Goal: Task Accomplishment & Management: Manage account settings

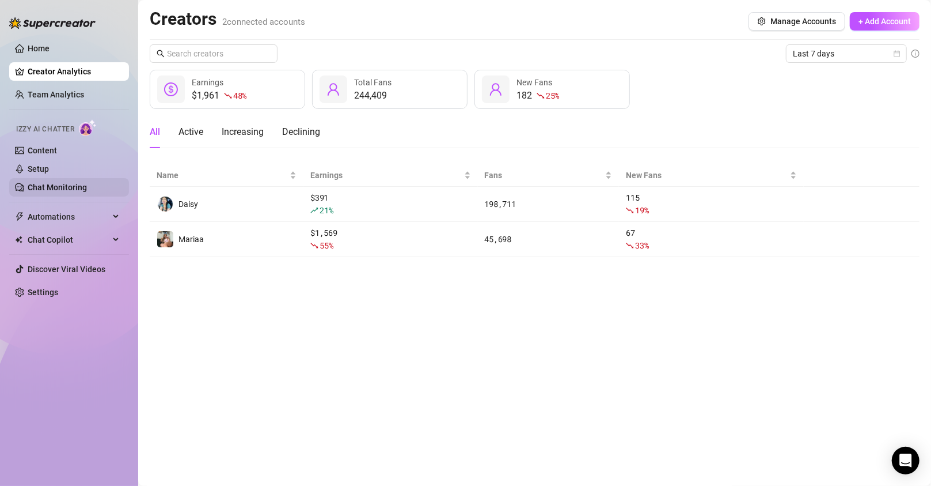
click at [63, 183] on link "Chat Monitoring" at bounding box center [57, 187] width 59 height 9
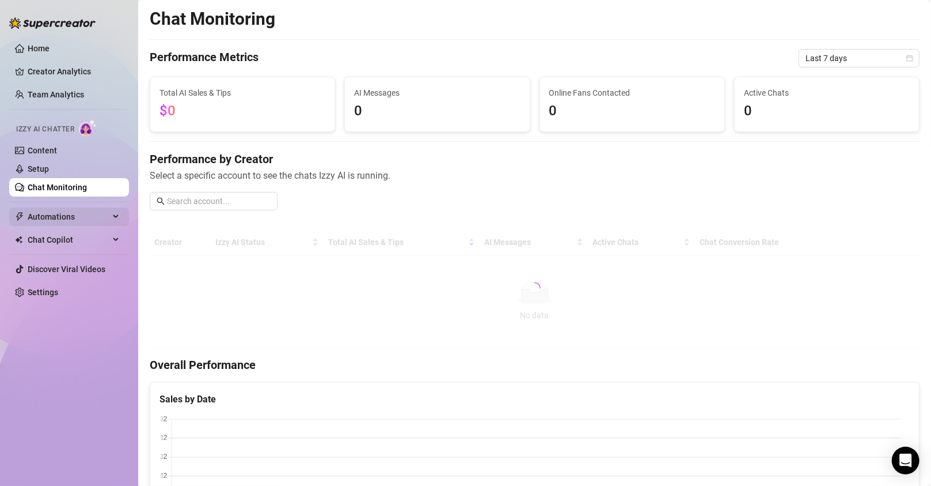
click at [57, 220] on span "Automations" at bounding box center [69, 216] width 82 height 18
click at [54, 217] on span "Automations" at bounding box center [69, 216] width 82 height 18
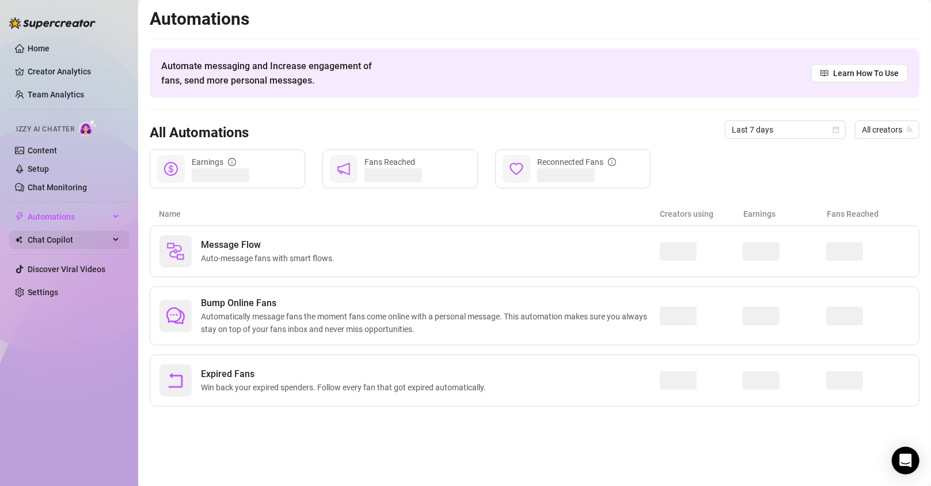
click at [62, 244] on span "Chat Copilot" at bounding box center [69, 239] width 82 height 18
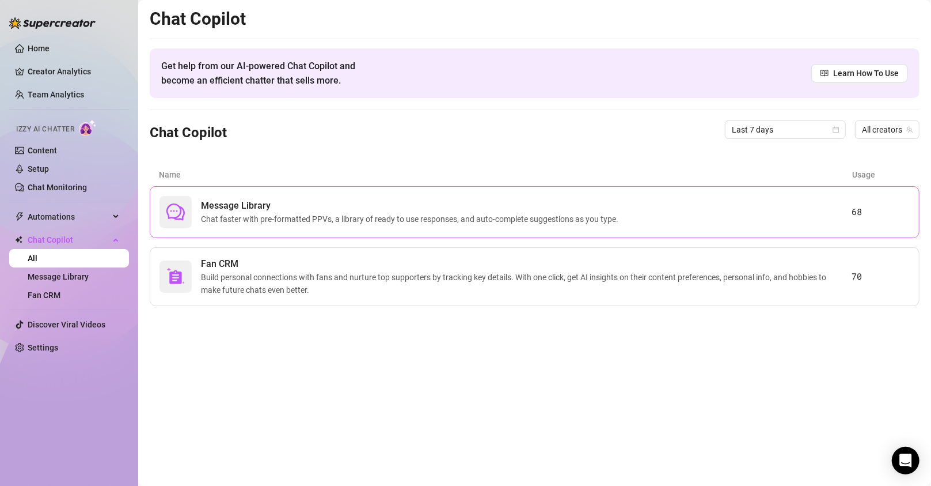
click at [268, 223] on span "Chat faster with pre-formatted PPVs, a library of ready to use responses, and a…" at bounding box center [412, 219] width 422 height 13
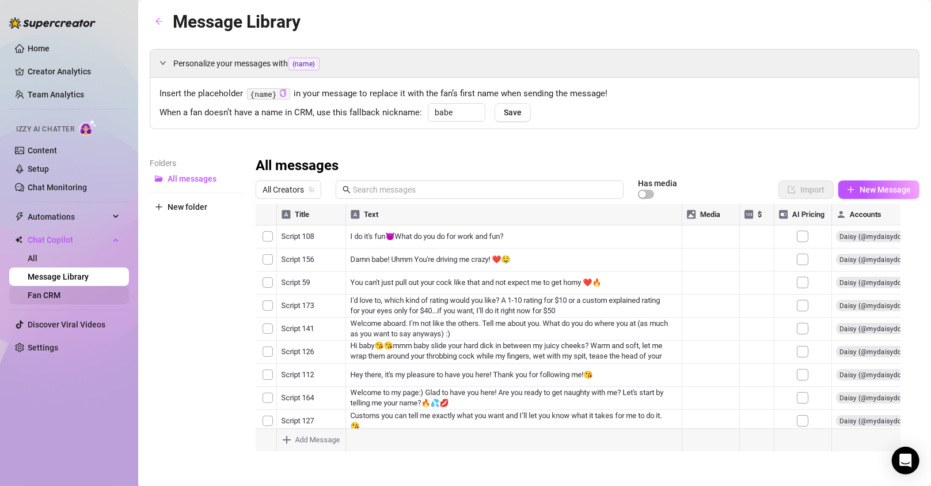
click at [60, 290] on link "Fan CRM" at bounding box center [44, 294] width 33 height 9
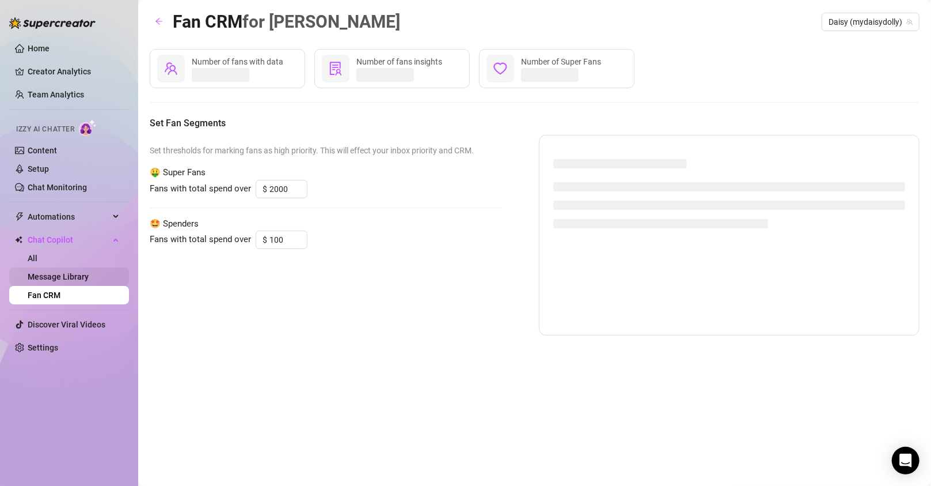
click at [74, 272] on link "Message Library" at bounding box center [58, 276] width 61 height 9
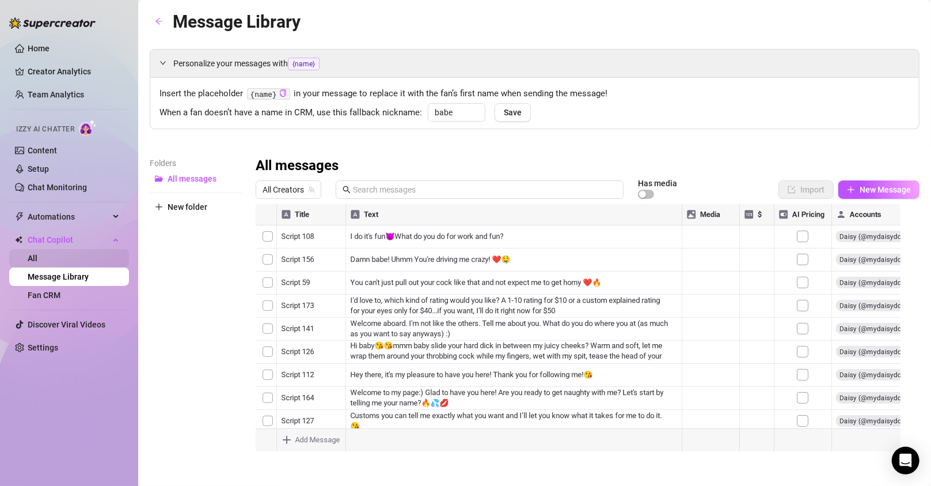
click at [37, 259] on link "All" at bounding box center [33, 257] width 10 height 9
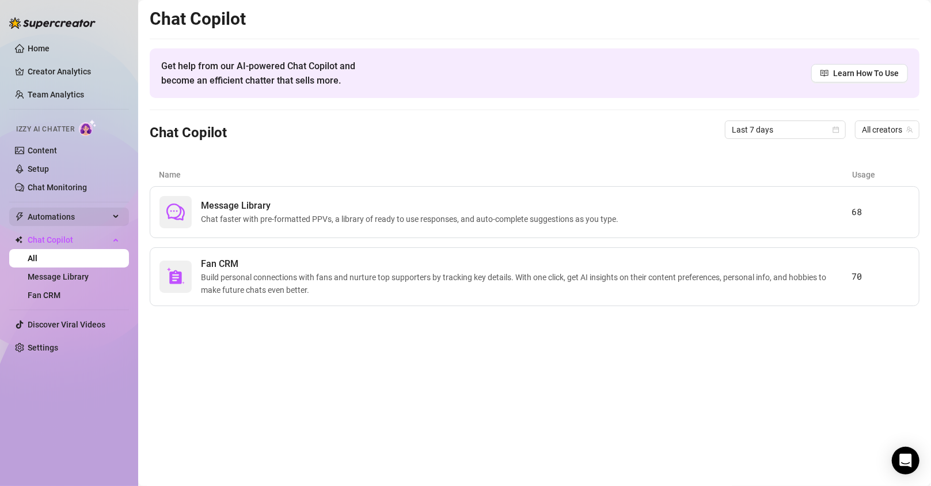
click at [43, 215] on span "Automations" at bounding box center [69, 216] width 82 height 18
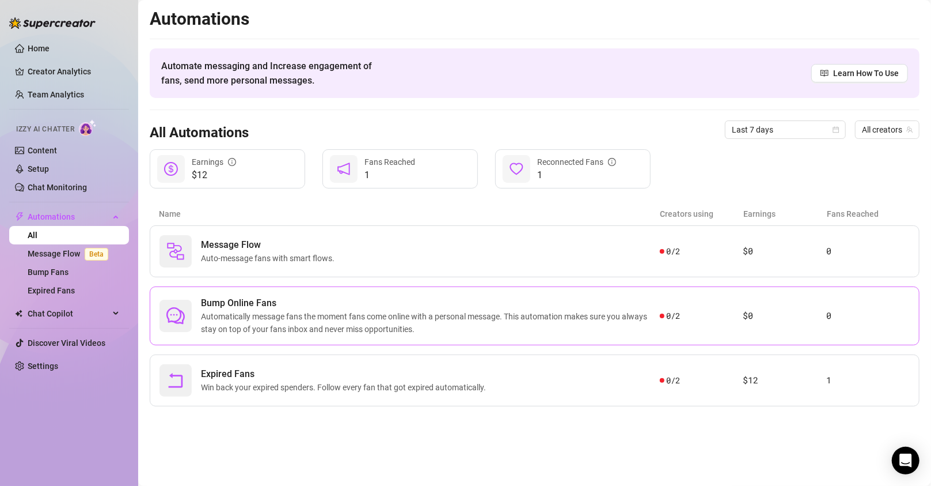
click at [241, 317] on span "Automatically message fans the moment fans come online with a personal message.…" at bounding box center [430, 322] width 459 height 25
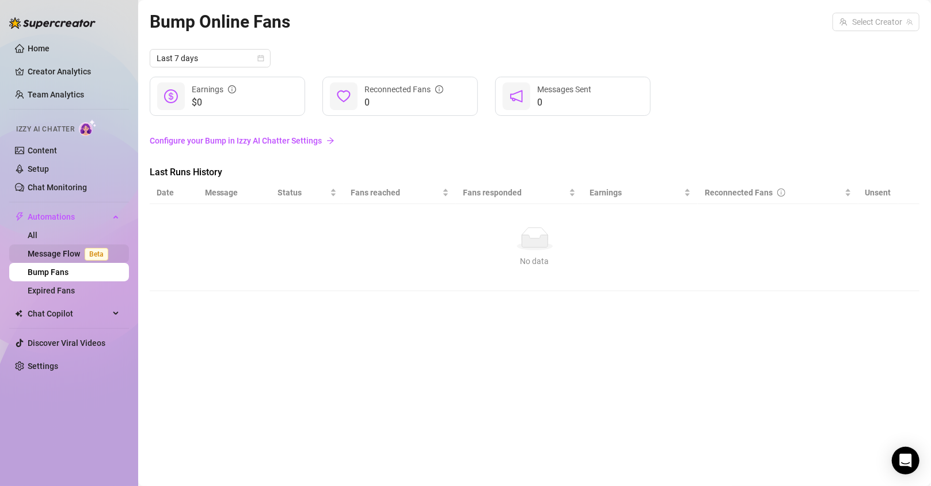
click at [56, 251] on link "Message Flow Beta" at bounding box center [70, 253] width 85 height 9
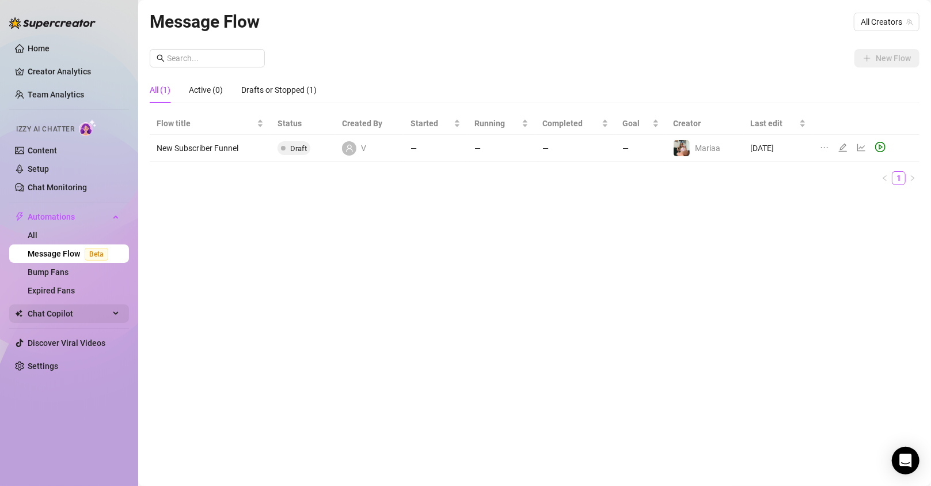
click at [57, 310] on span "Chat Copilot" at bounding box center [69, 313] width 82 height 18
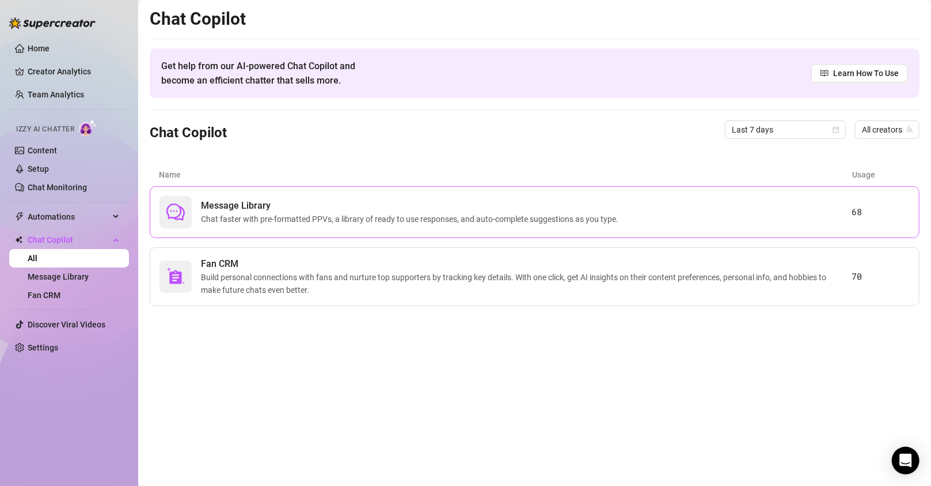
click at [268, 214] on span "Chat faster with pre-formatted PPVs, a library of ready to use responses, and a…" at bounding box center [412, 219] width 422 height 13
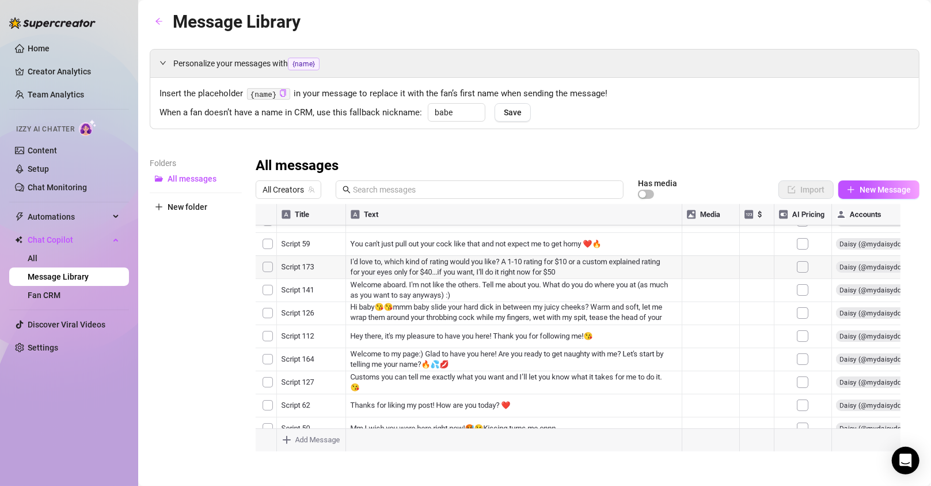
scroll to position [346, 0]
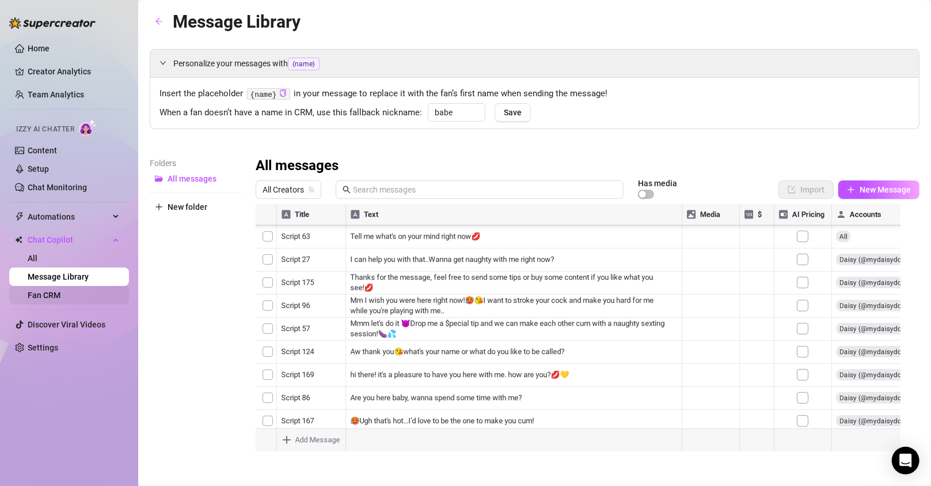
click at [59, 298] on link "Fan CRM" at bounding box center [44, 294] width 33 height 9
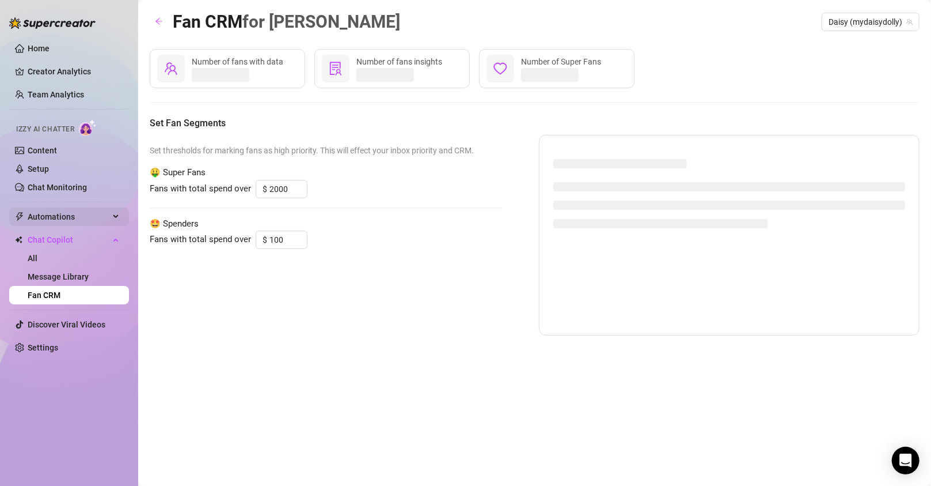
click at [43, 211] on span "Automations" at bounding box center [69, 216] width 82 height 18
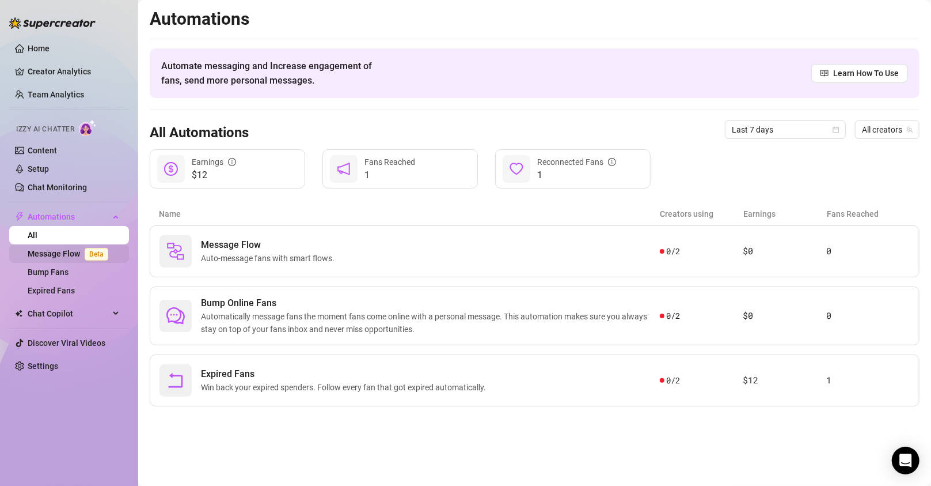
click at [64, 257] on link "Message Flow Beta" at bounding box center [70, 253] width 85 height 9
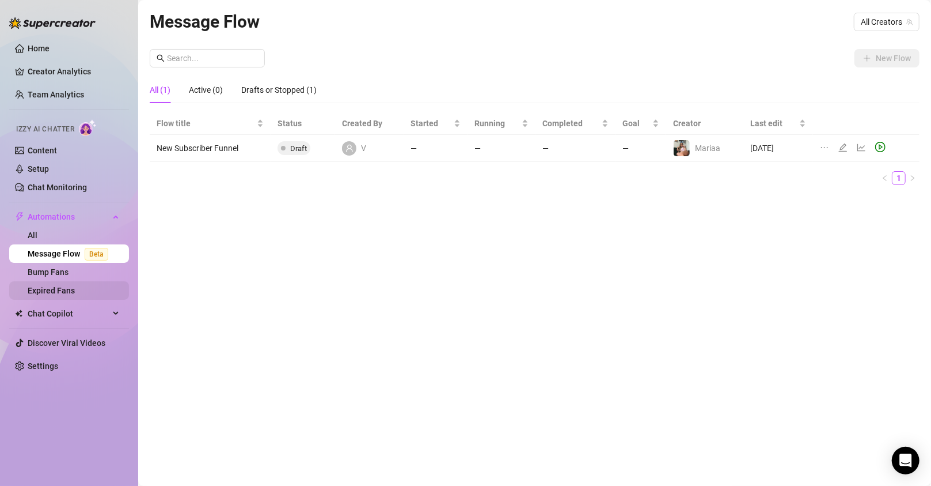
click at [66, 294] on link "Expired Fans" at bounding box center [51, 290] width 47 height 9
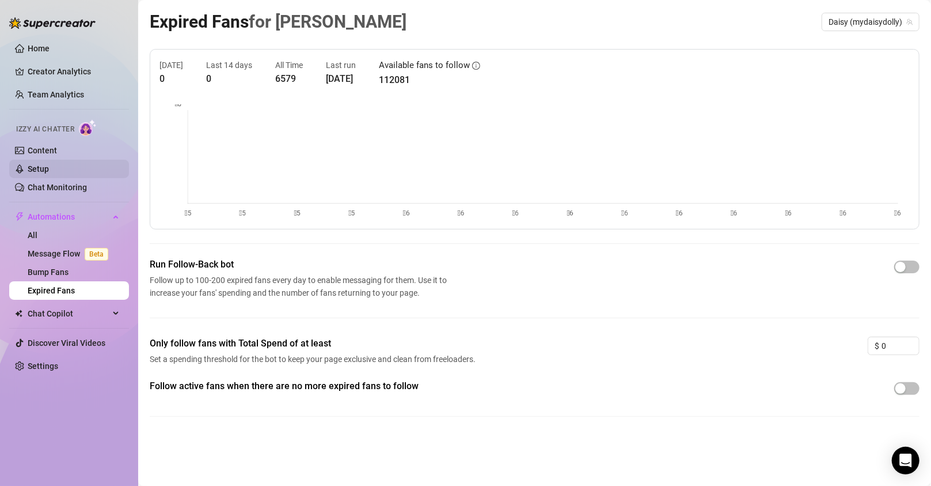
click at [49, 172] on link "Setup" at bounding box center [38, 168] width 21 height 9
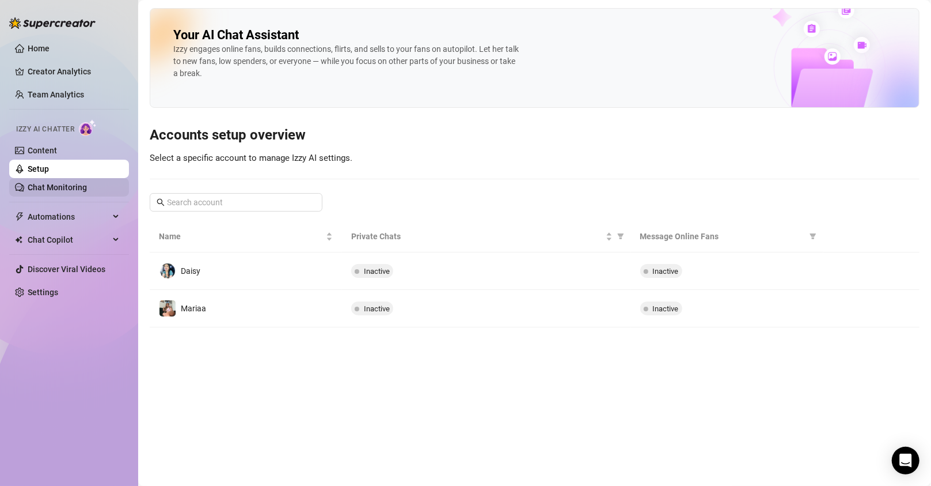
click at [51, 188] on link "Chat Monitoring" at bounding box center [57, 187] width 59 height 9
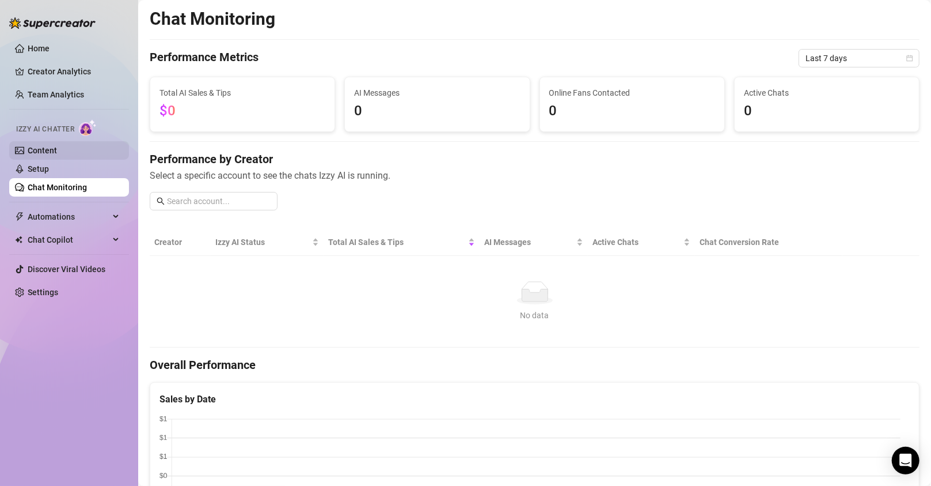
click at [32, 146] on link "Content" at bounding box center [42, 150] width 29 height 9
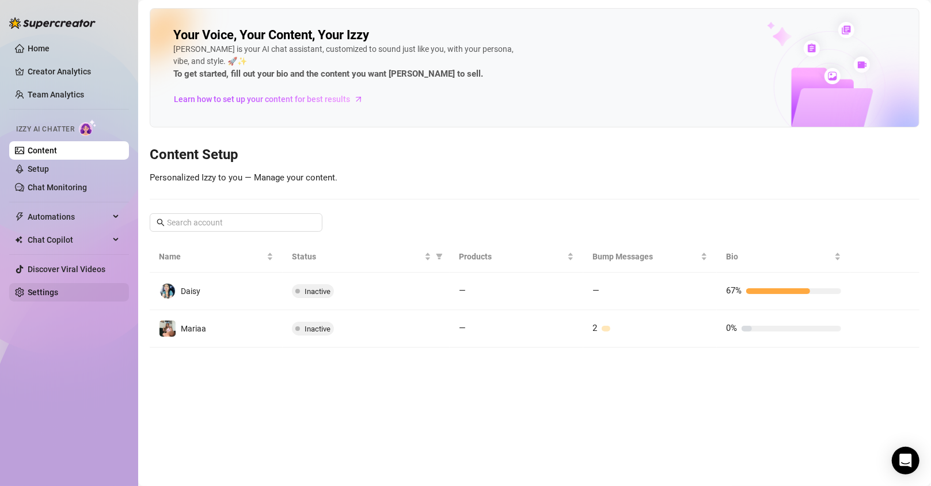
click at [58, 287] on link "Settings" at bounding box center [43, 291] width 31 height 9
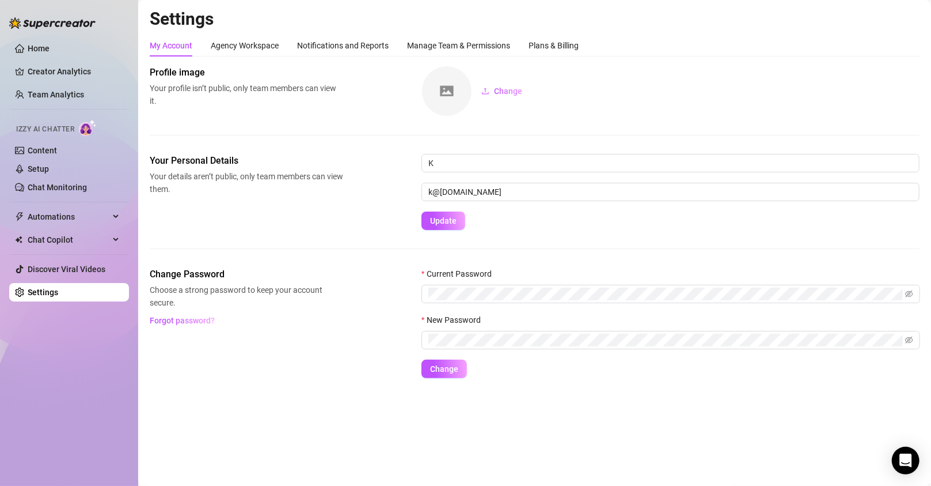
click at [48, 204] on ul "Home Creator Analytics Team Analytics Izzy AI Chatter Content Setup Chat Monito…" at bounding box center [69, 170] width 120 height 271
click at [48, 225] on span "Automations" at bounding box center [69, 216] width 82 height 18
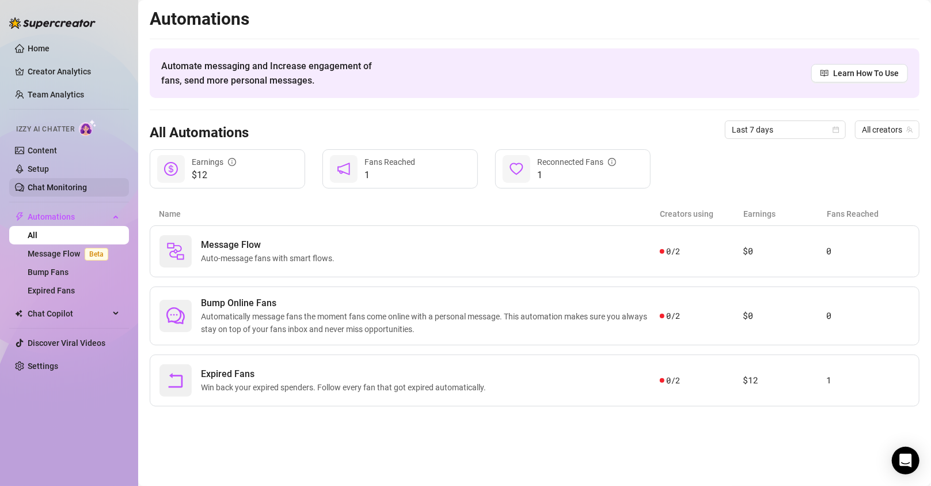
click at [45, 183] on link "Chat Monitoring" at bounding box center [57, 187] width 59 height 9
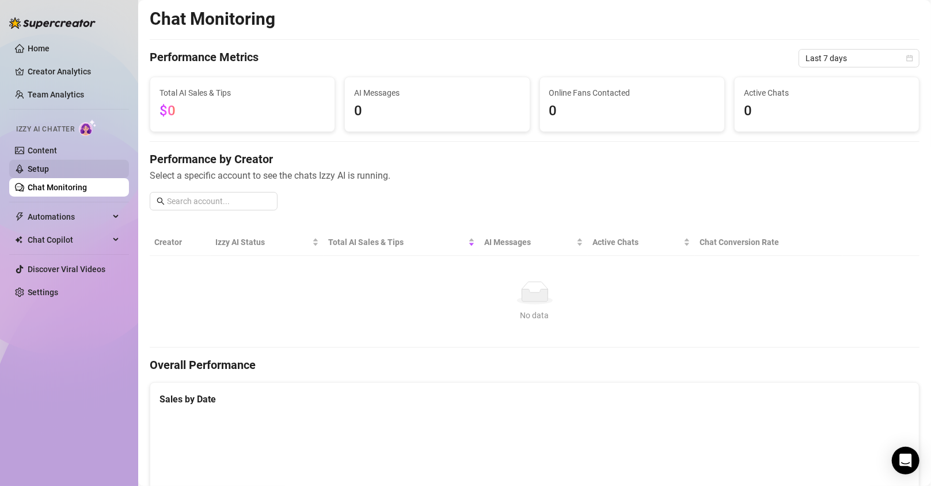
click at [40, 170] on link "Setup" at bounding box center [38, 168] width 21 height 9
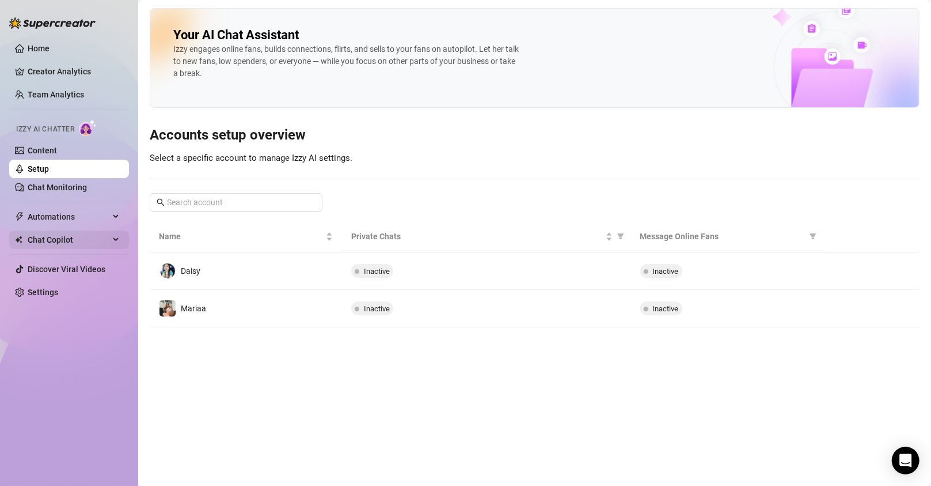
click at [48, 233] on span "Chat Copilot" at bounding box center [69, 239] width 82 height 18
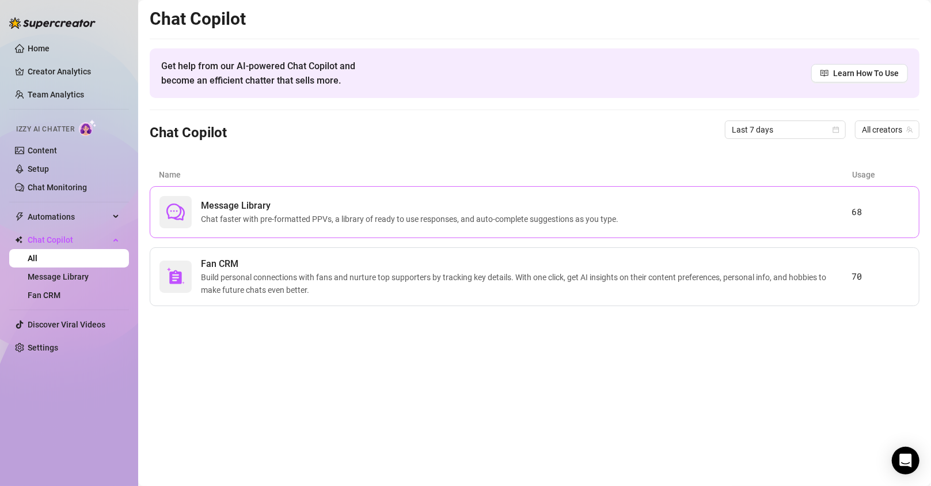
click at [338, 226] on div "Message Library Chat faster with pre-formatted PPVs, a library of ready to use …" at bounding box center [506, 212] width 693 height 32
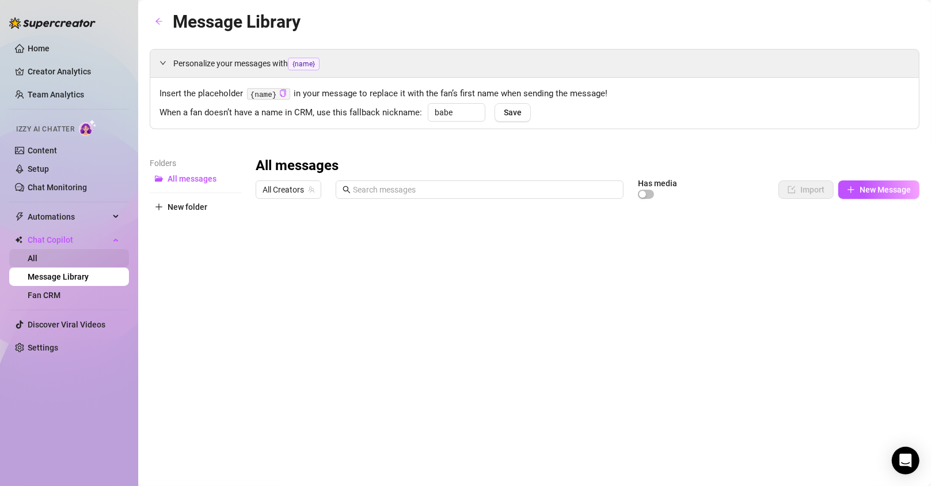
click at [37, 258] on link "All" at bounding box center [33, 257] width 10 height 9
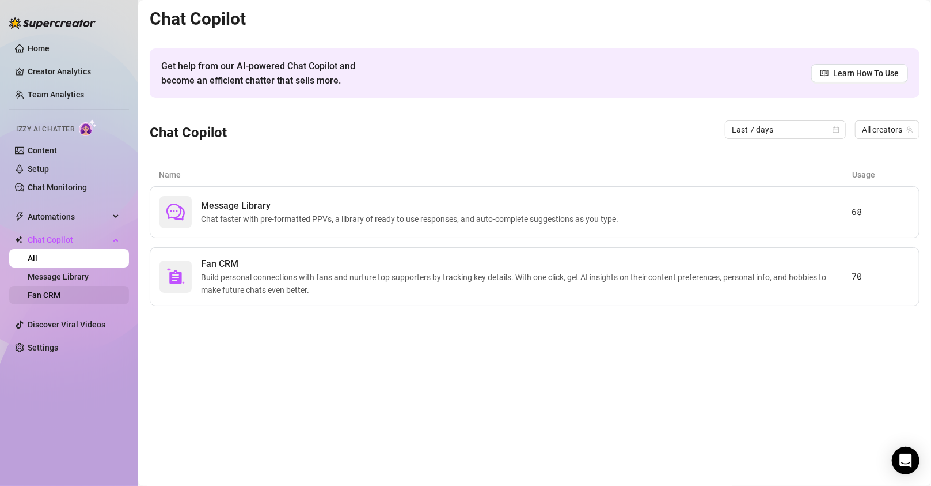
click at [60, 290] on link "Fan CRM" at bounding box center [44, 294] width 33 height 9
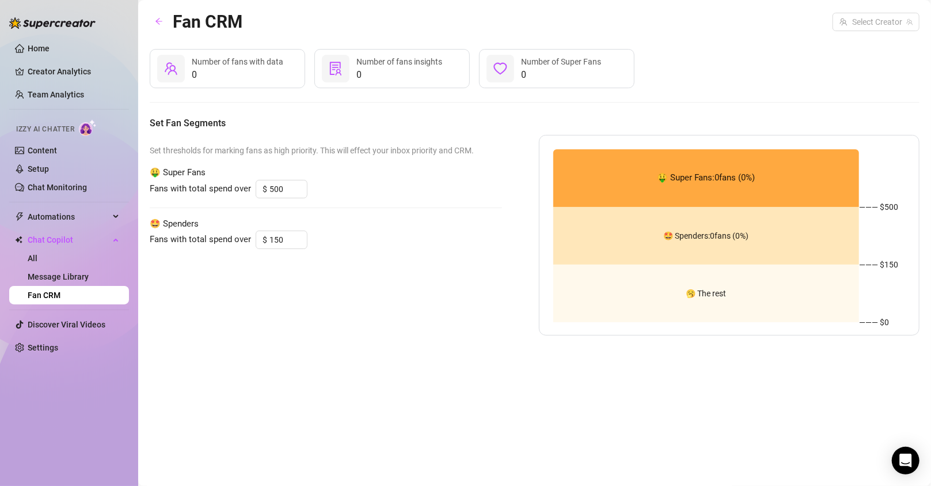
type input "2000"
type input "100"
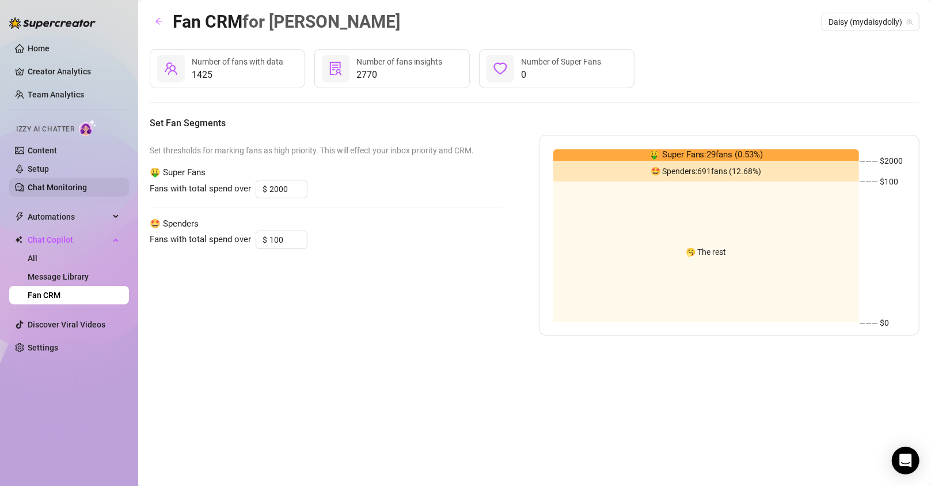
click at [59, 183] on link "Chat Monitoring" at bounding box center [57, 187] width 59 height 9
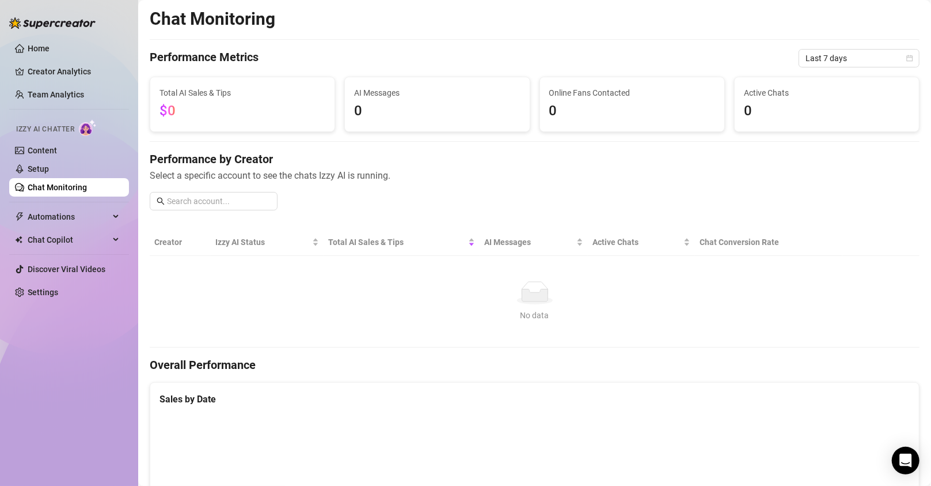
click at [59, 192] on link "Chat Monitoring" at bounding box center [57, 187] width 59 height 9
click at [60, 219] on span "Automations" at bounding box center [69, 216] width 82 height 18
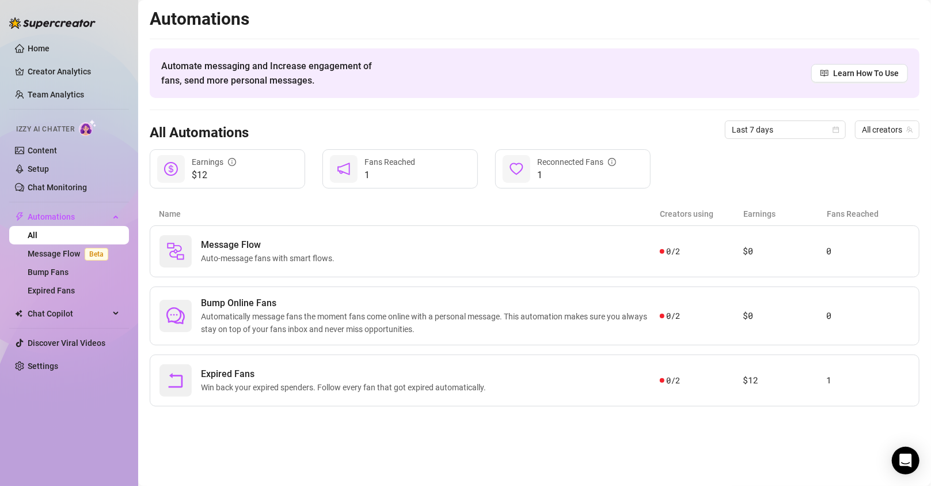
click at [37, 240] on link "All" at bounding box center [33, 234] width 10 height 9
click at [67, 268] on link "Bump Fans" at bounding box center [48, 271] width 41 height 9
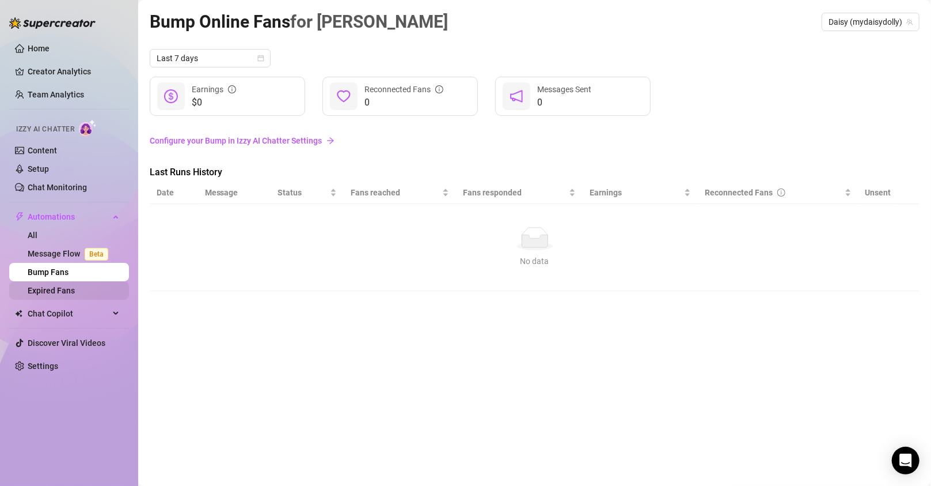
click at [65, 287] on link "Expired Fans" at bounding box center [51, 290] width 47 height 9
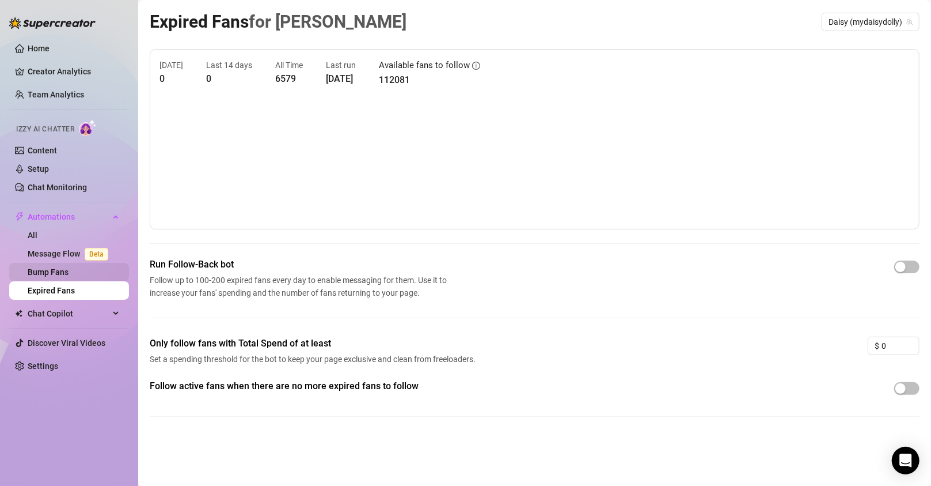
click at [59, 267] on link "Bump Fans" at bounding box center [48, 271] width 41 height 9
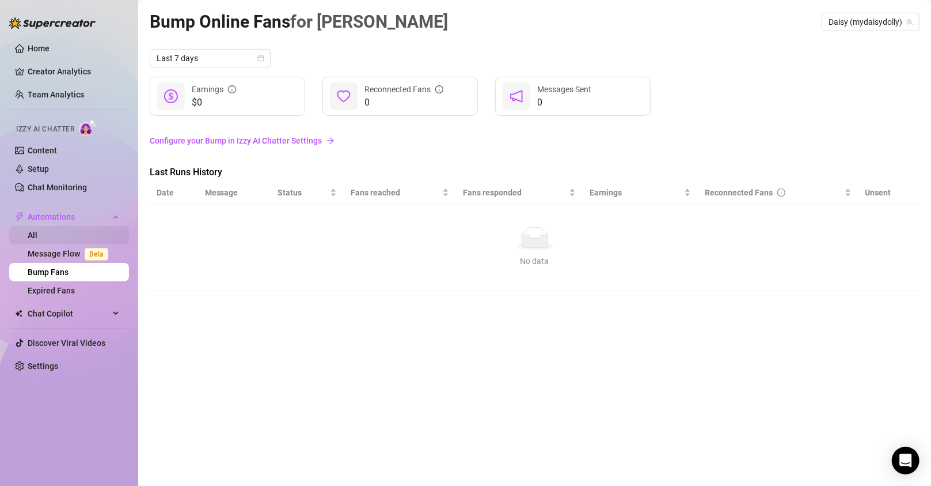
click at [37, 230] on link "All" at bounding box center [33, 234] width 10 height 9
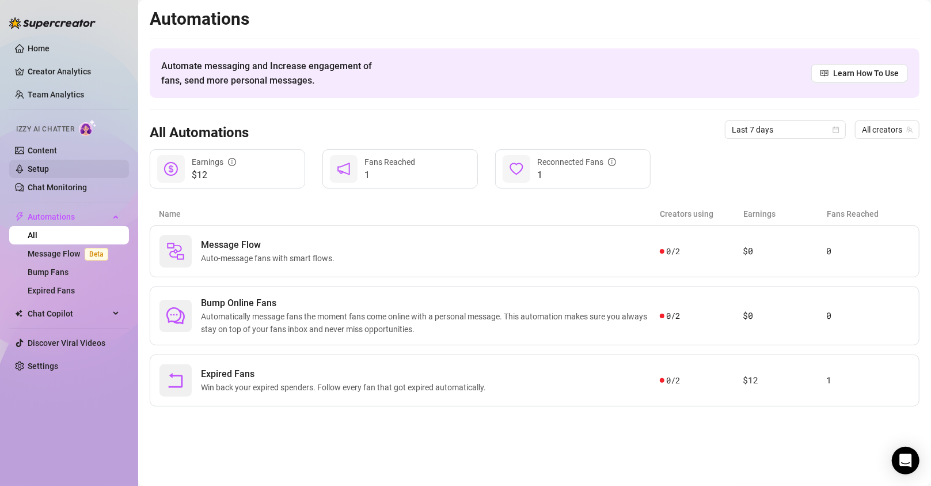
click at [37, 167] on link "Setup" at bounding box center [38, 168] width 21 height 9
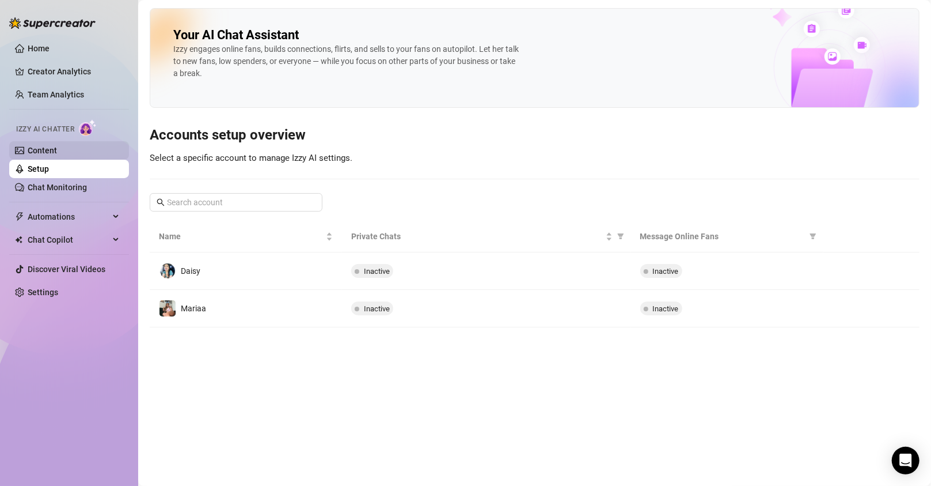
click at [36, 152] on link "Content" at bounding box center [42, 150] width 29 height 9
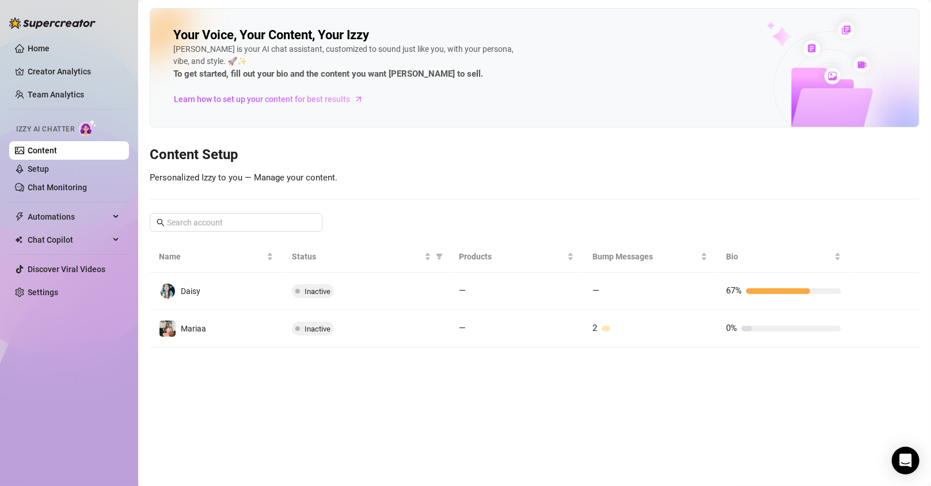
click at [47, 241] on span "Chat Copilot" at bounding box center [69, 239] width 82 height 18
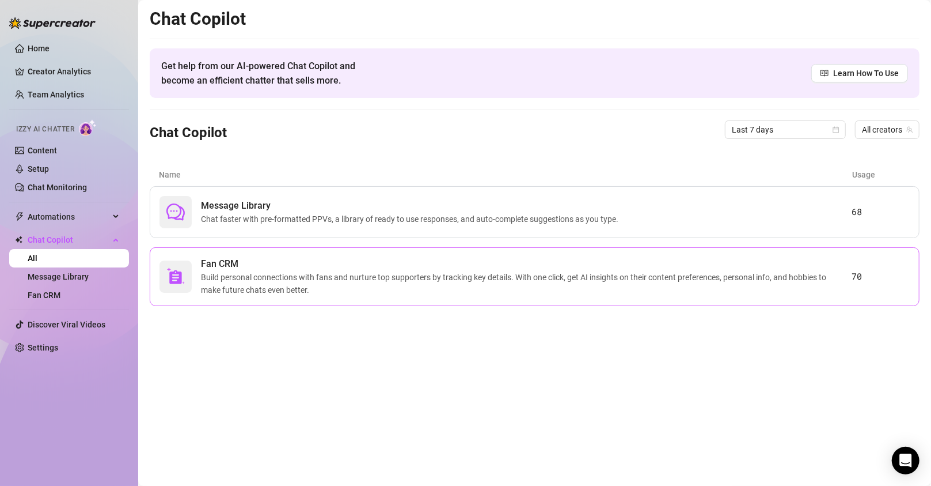
click at [354, 261] on span "Fan CRM" at bounding box center [526, 264] width 651 height 14
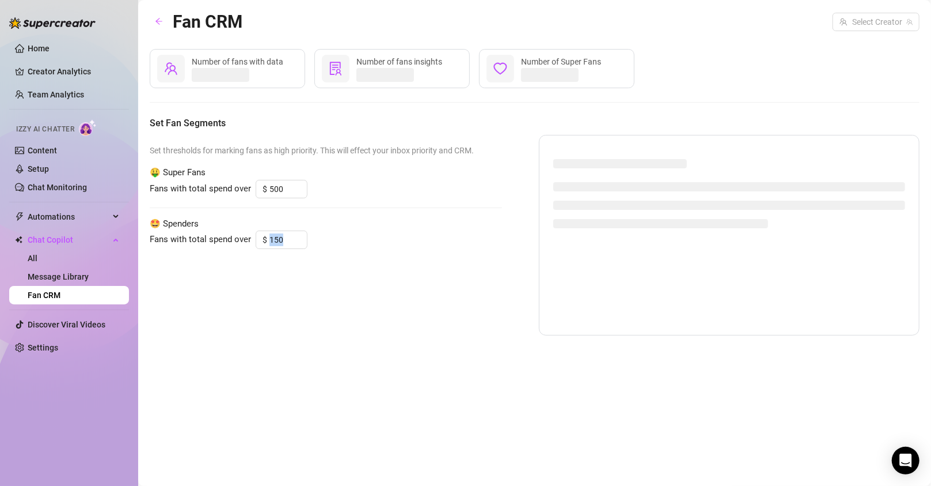
click at [353, 261] on div "Set thresholds for marking fans as high priority. This will effect your inbox p…" at bounding box center [326, 235] width 353 height 200
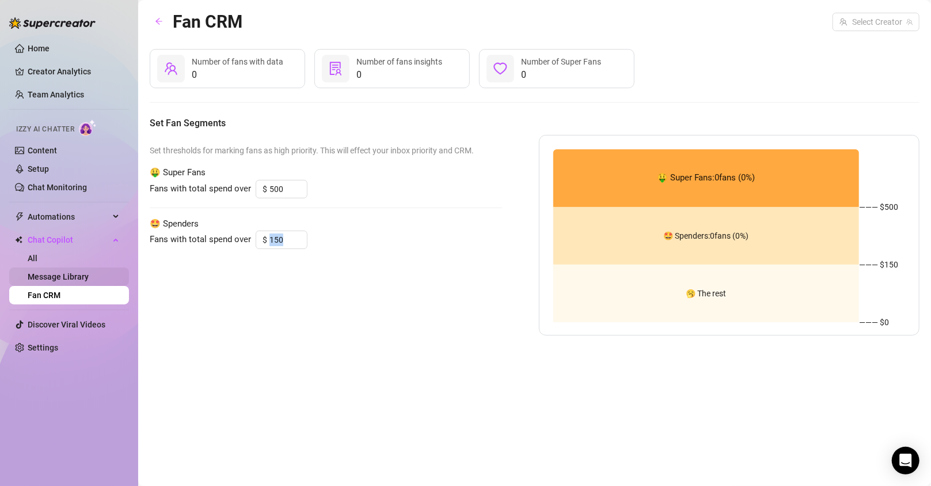
click at [89, 272] on link "Message Library" at bounding box center [58, 276] width 61 height 9
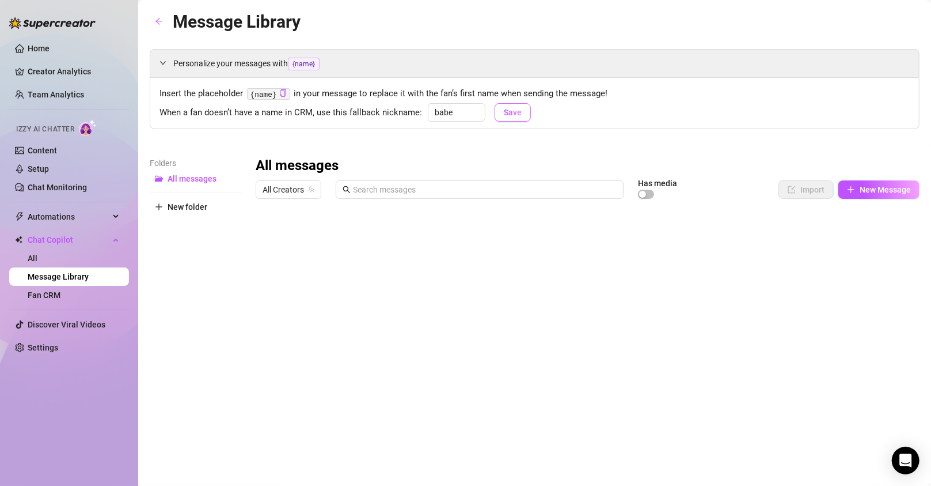
drag, startPoint x: 505, startPoint y: 106, endPoint x: 506, endPoint y: 118, distance: 11.6
click at [506, 106] on button "Save" at bounding box center [513, 112] width 36 height 18
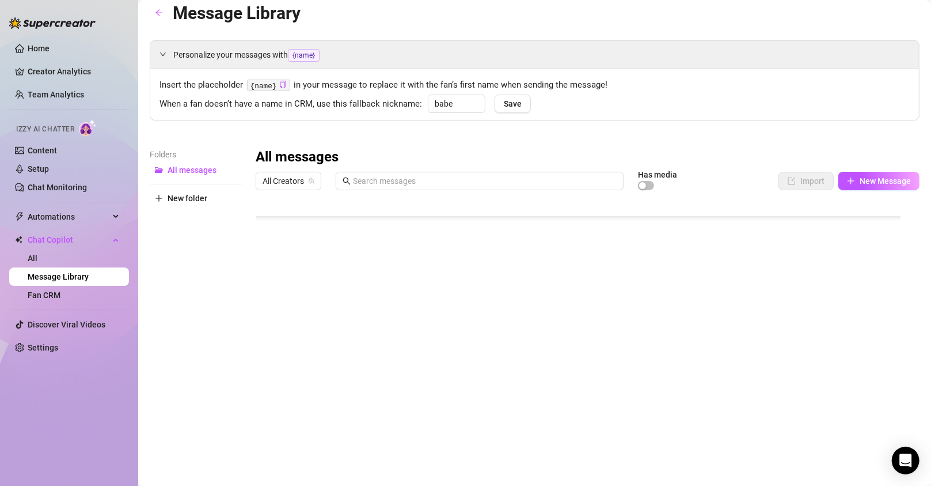
scroll to position [9133, 0]
